Goal: Navigation & Orientation: Understand site structure

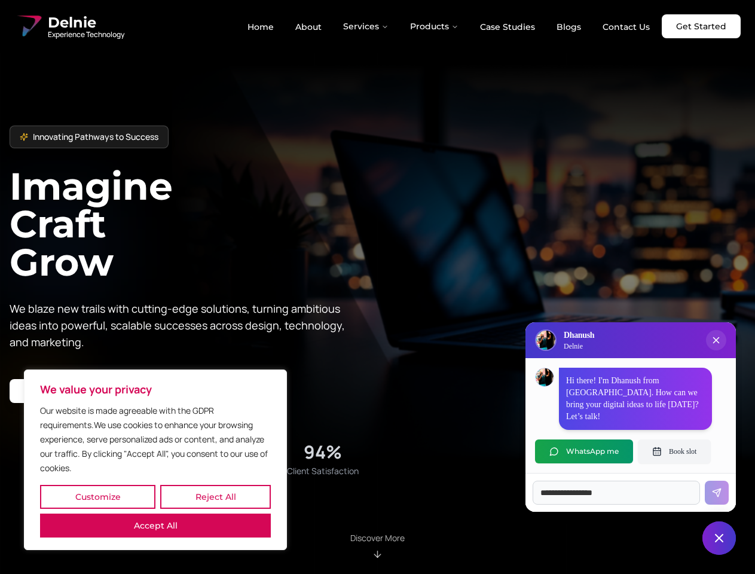
click at [97, 497] on button "Customize" at bounding box center [97, 497] width 115 height 24
click at [0, 0] on div at bounding box center [0, 0] width 0 height 0
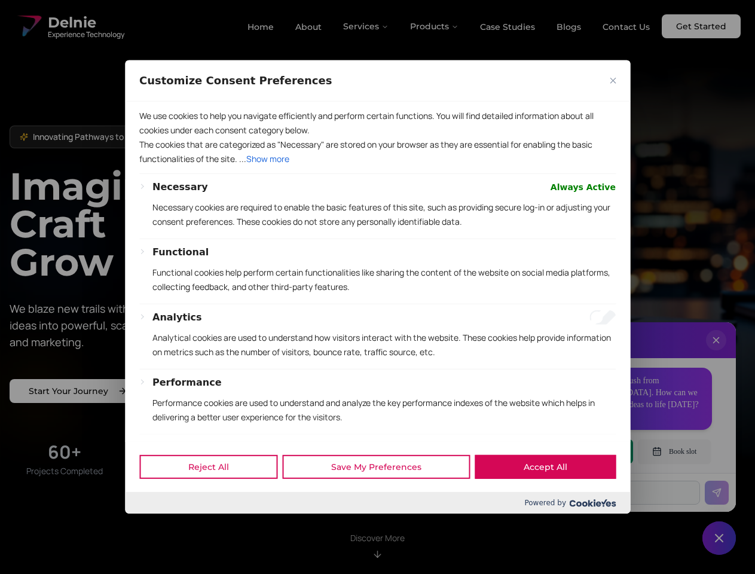
click at [155, 525] on div at bounding box center [377, 287] width 755 height 574
click at [377, 166] on p "The cookies that are categorized as "Necessary" are stored on your browser as t…" at bounding box center [377, 151] width 476 height 29
click at [366, 26] on div at bounding box center [377, 287] width 755 height 574
click at [435, 26] on div at bounding box center [377, 287] width 755 height 574
click at [716, 352] on div at bounding box center [377, 287] width 755 height 574
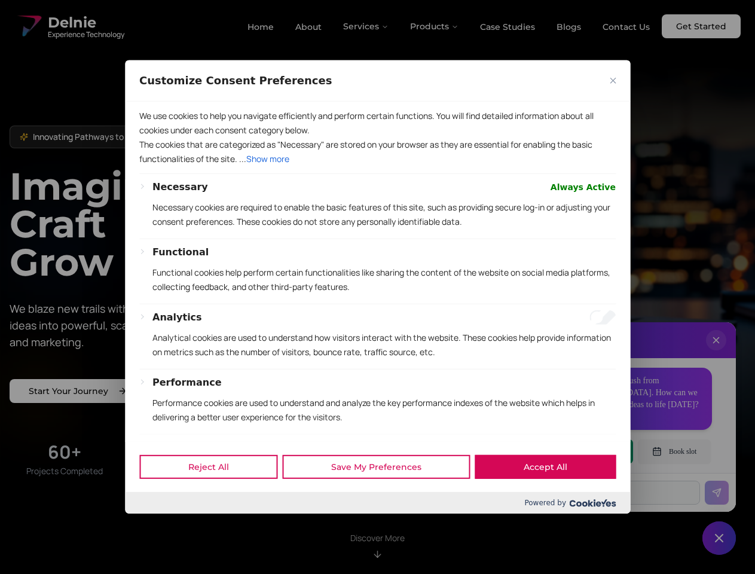
click at [584, 451] on div "Reject All Save My Preferences Accept All" at bounding box center [377, 466] width 505 height 51
click at [674, 451] on div at bounding box center [377, 287] width 755 height 574
click at [719, 538] on div at bounding box center [377, 287] width 755 height 574
